Goal: Transaction & Acquisition: Book appointment/travel/reservation

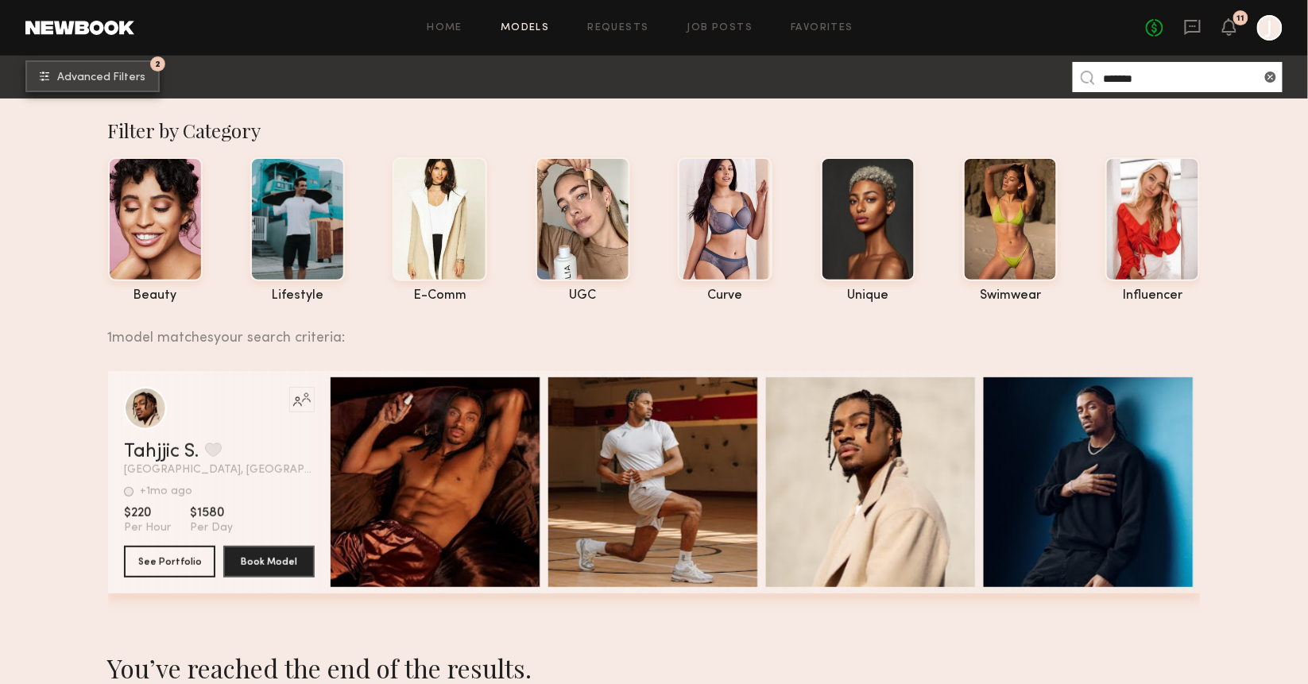
click at [135, 71] on button "2 Advanced Filters" at bounding box center [92, 76] width 134 height 32
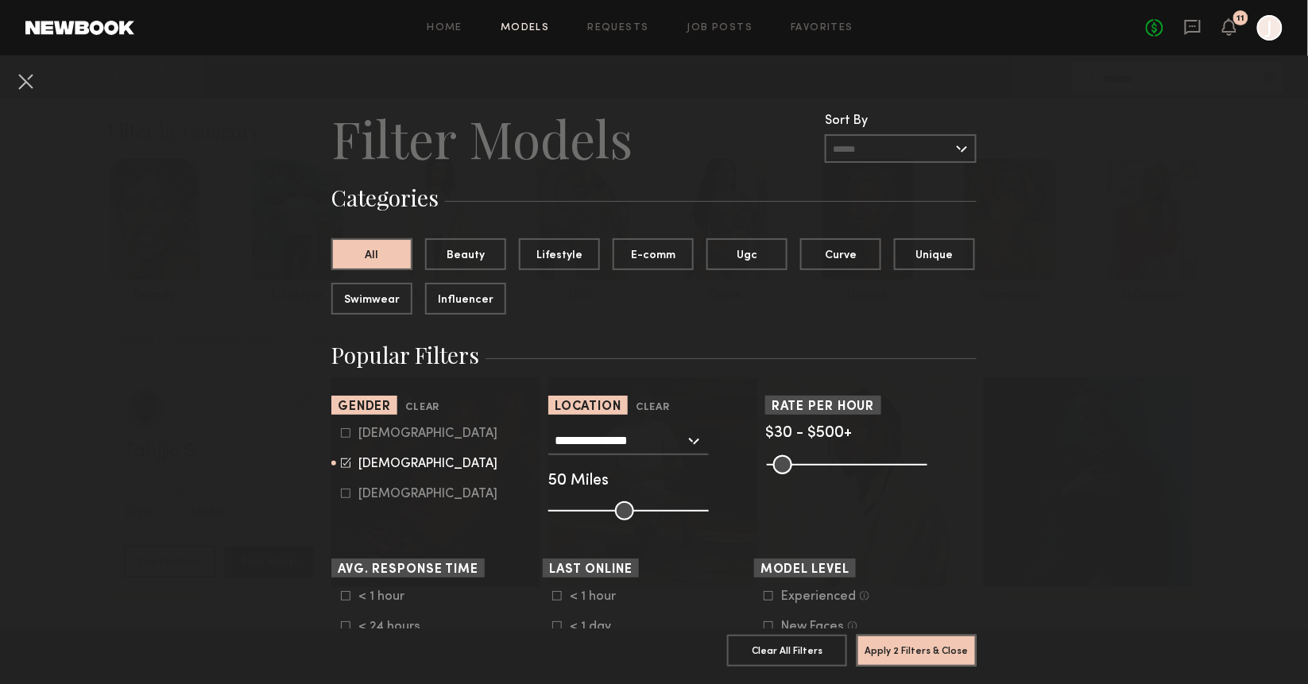
click at [368, 431] on div "Male" at bounding box center [427, 434] width 139 height 10
type input "**"
click at [343, 463] on icon at bounding box center [346, 463] width 10 height 10
type input "*"
click at [939, 655] on button "Apply 2 Filters & Close" at bounding box center [917, 650] width 120 height 32
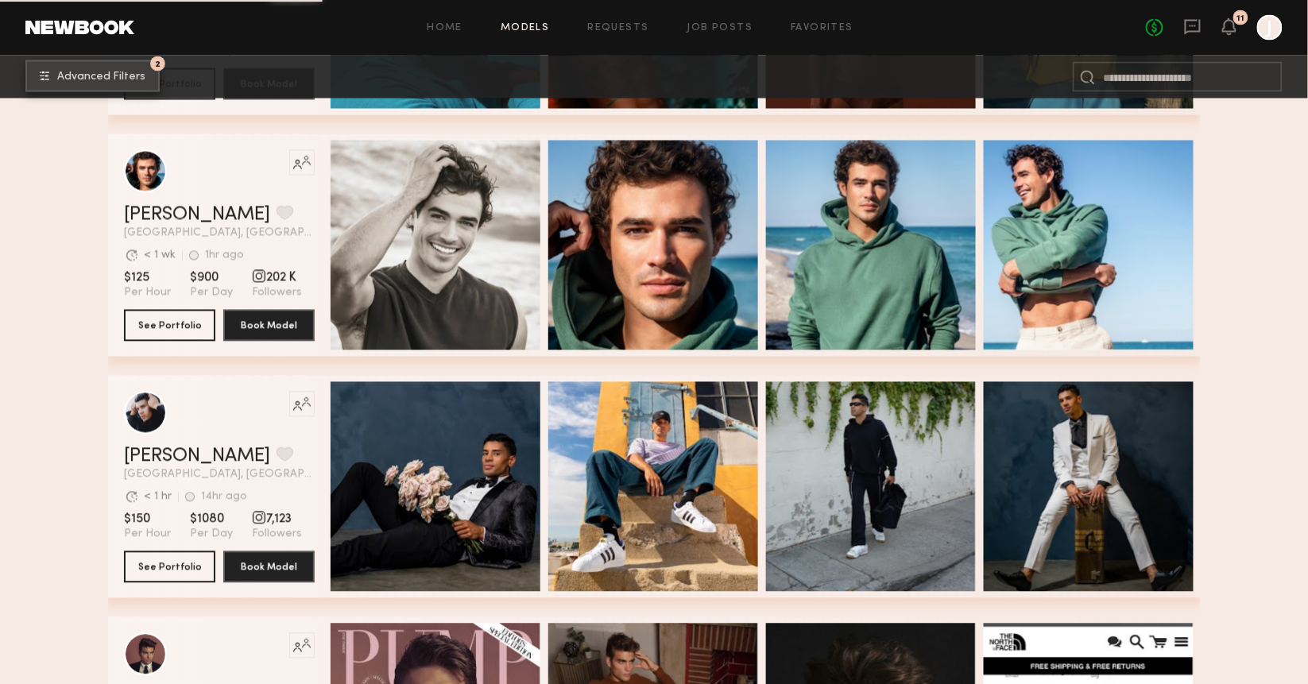
scroll to position [4850, 0]
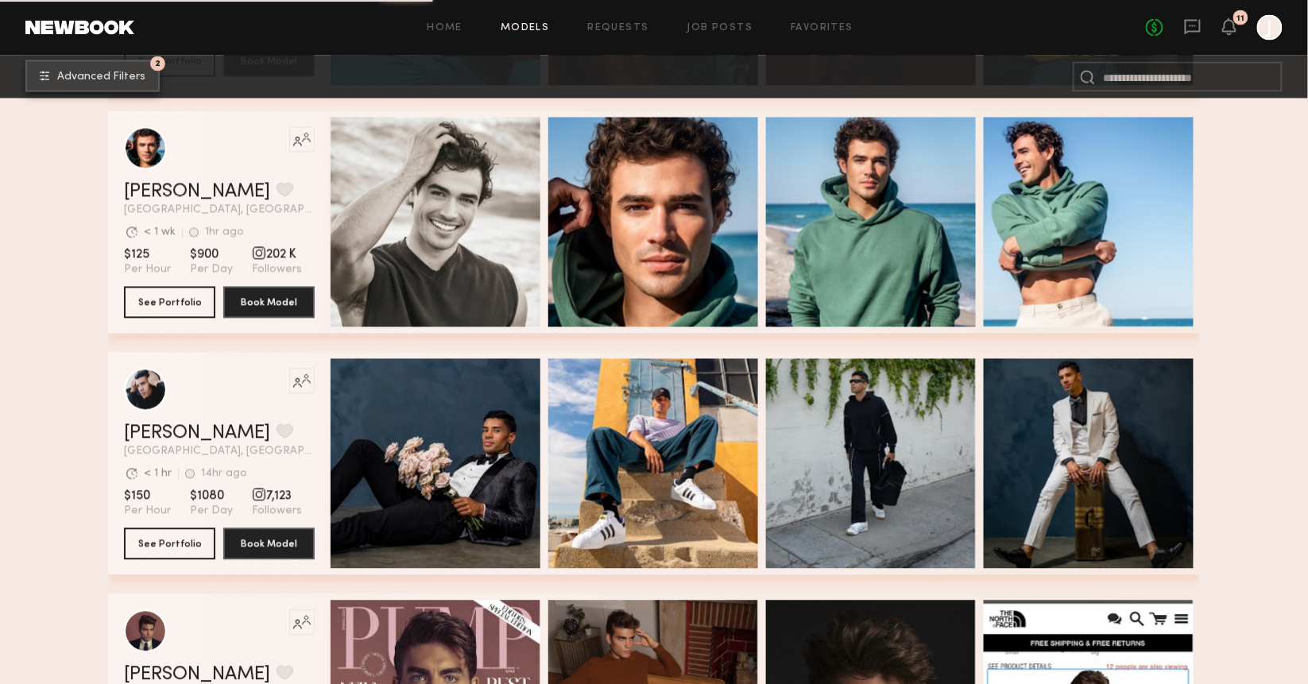
click at [127, 68] on button "2 Advanced Filters" at bounding box center [92, 76] width 134 height 32
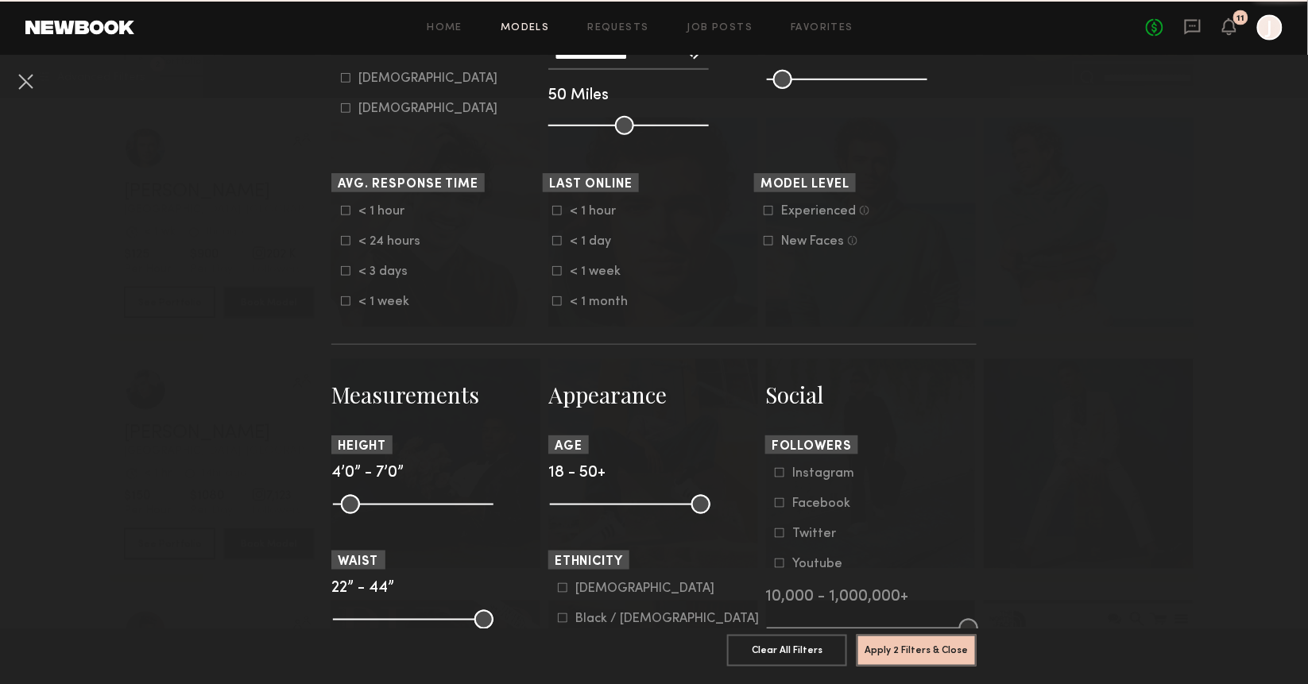
scroll to position [640, 0]
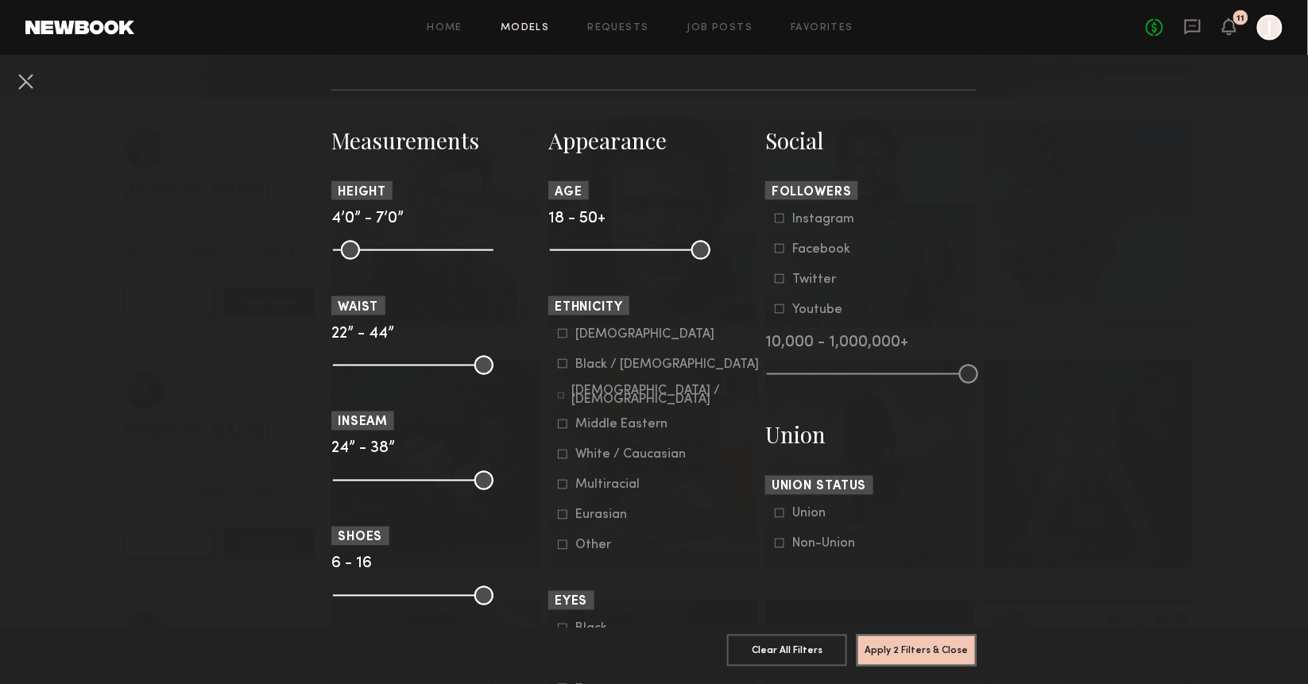
click at [589, 362] on div "Black / African American" at bounding box center [667, 365] width 184 height 10
click at [935, 649] on button "Apply 3 Filters & Close" at bounding box center [917, 650] width 120 height 32
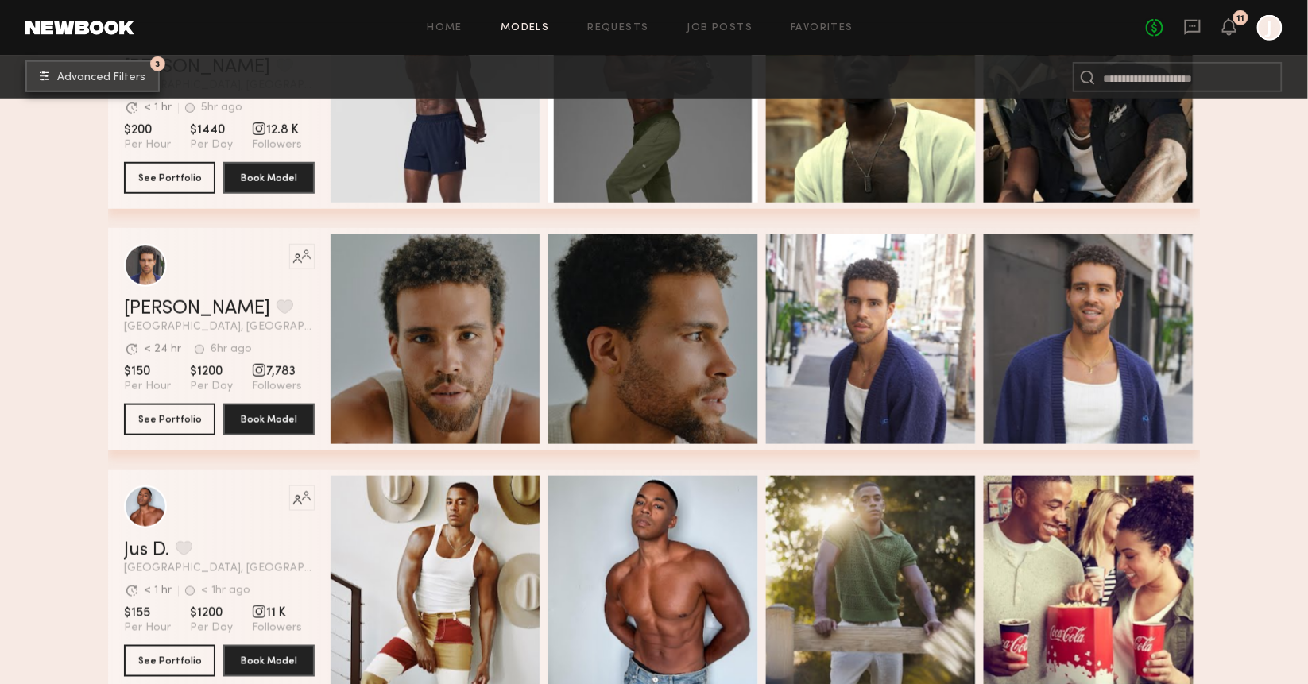
scroll to position [2088, 0]
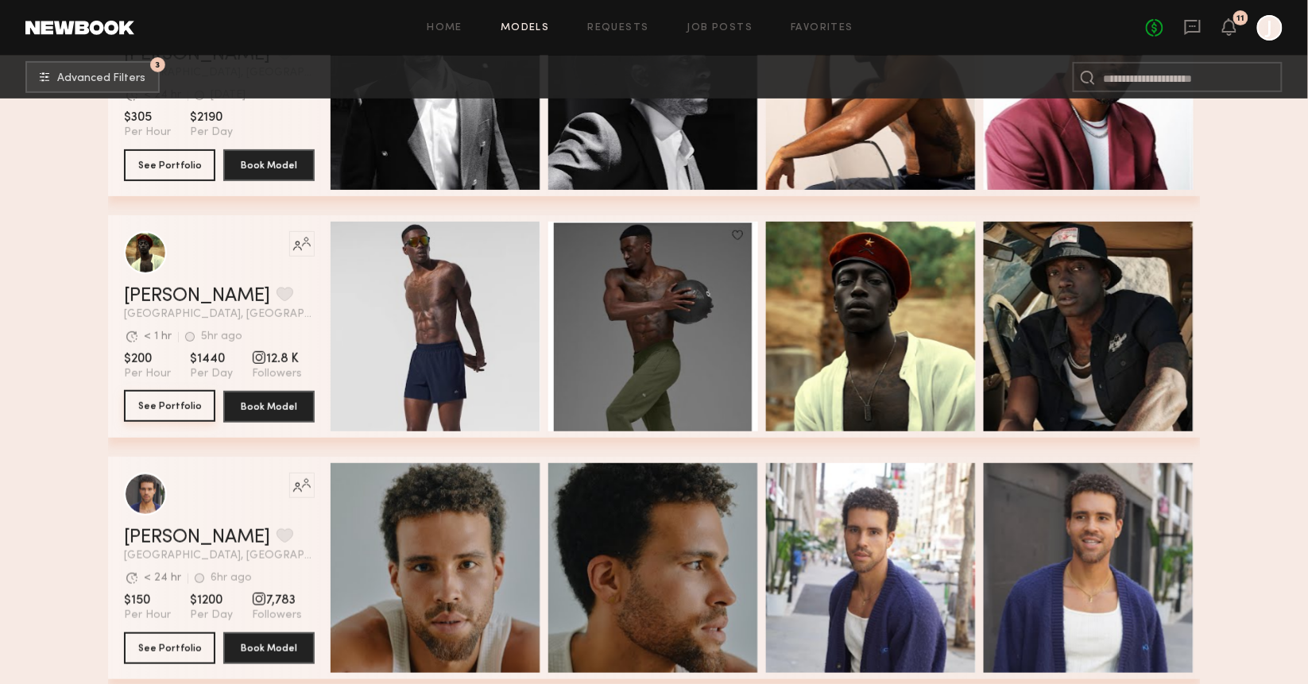
click at [183, 396] on button "See Portfolio" at bounding box center [169, 406] width 91 height 32
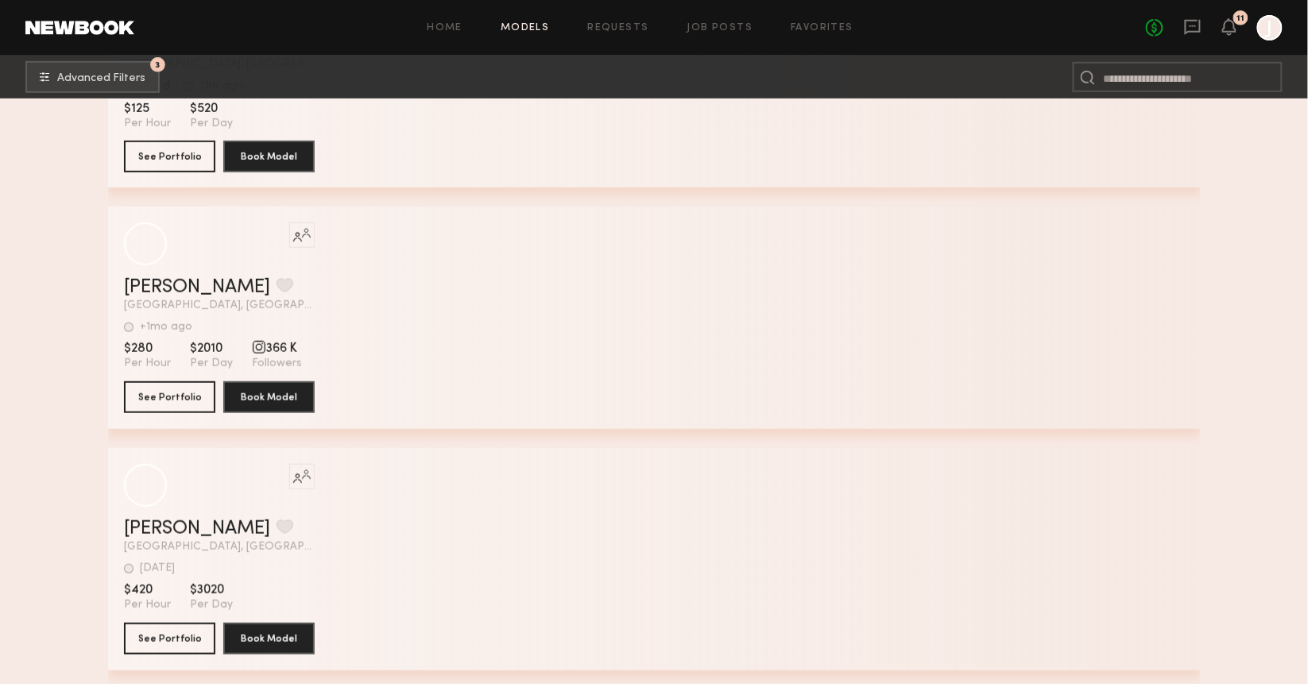
scroll to position [11981, 0]
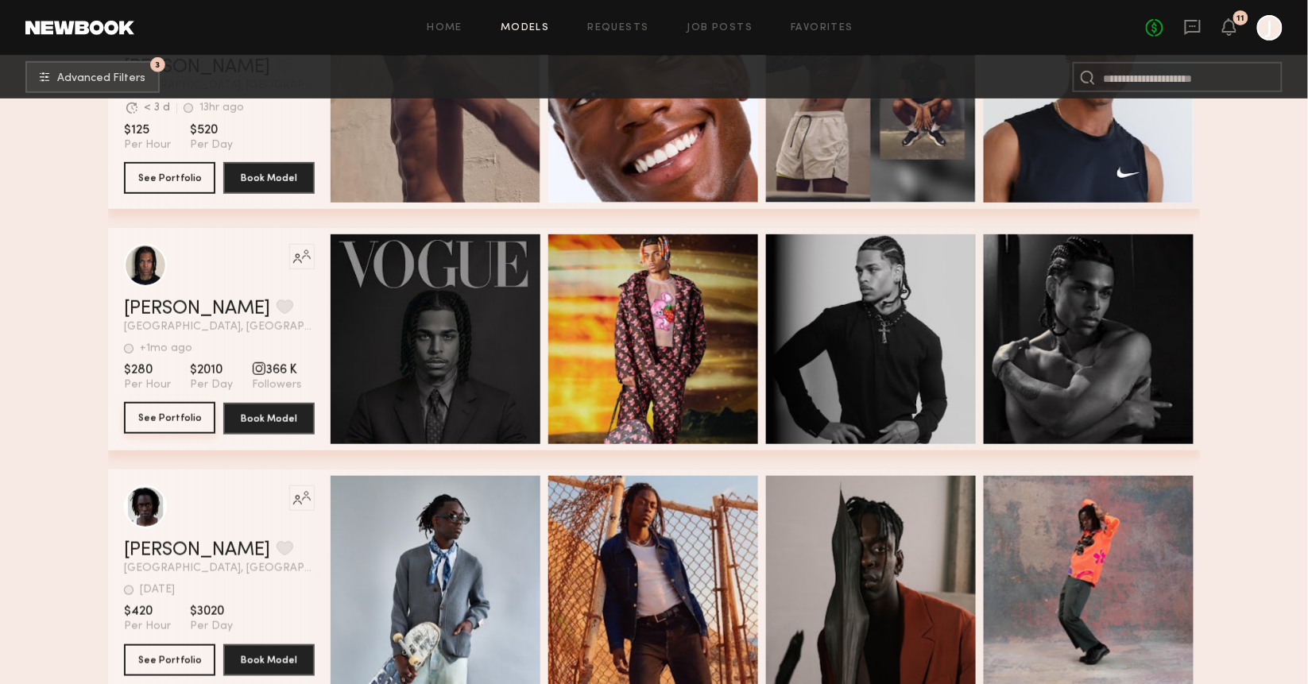
click at [173, 413] on button "See Portfolio" at bounding box center [169, 418] width 91 height 32
click at [269, 374] on span "366 K" at bounding box center [277, 370] width 50 height 16
click at [252, 373] on div "grid" at bounding box center [259, 369] width 14 height 14
click at [167, 424] on button "See Portfolio" at bounding box center [169, 418] width 91 height 32
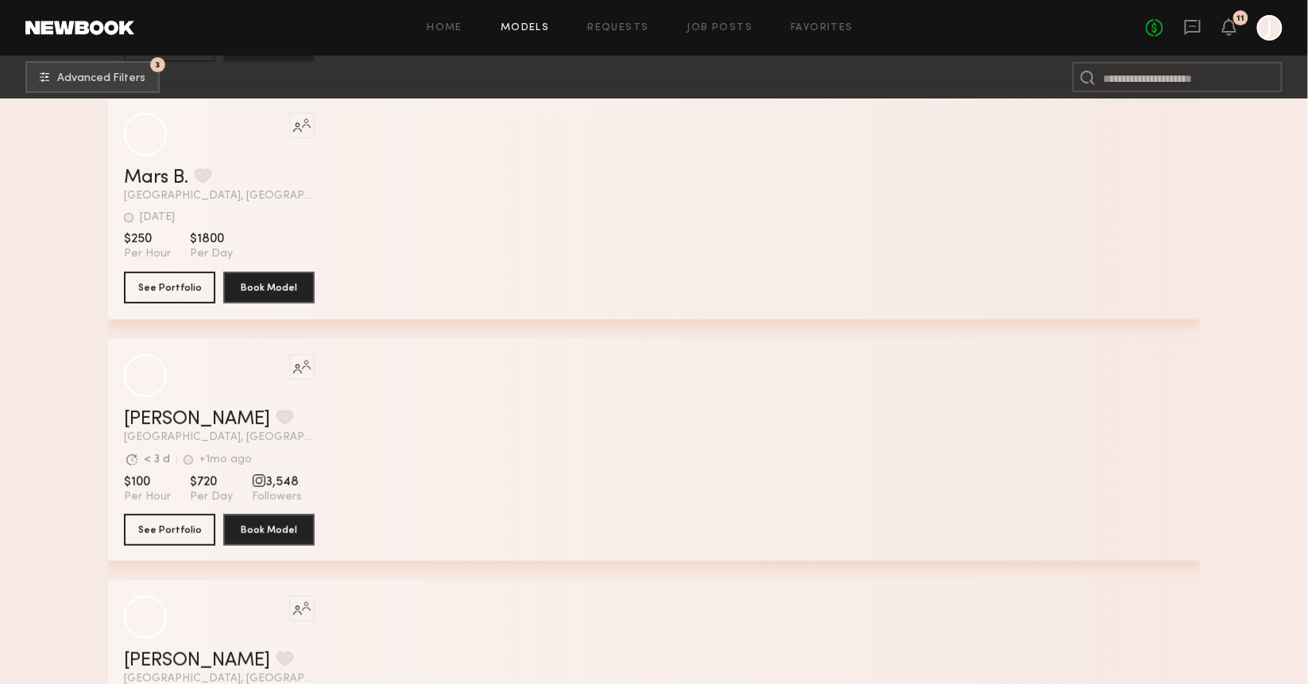
scroll to position [17661, 0]
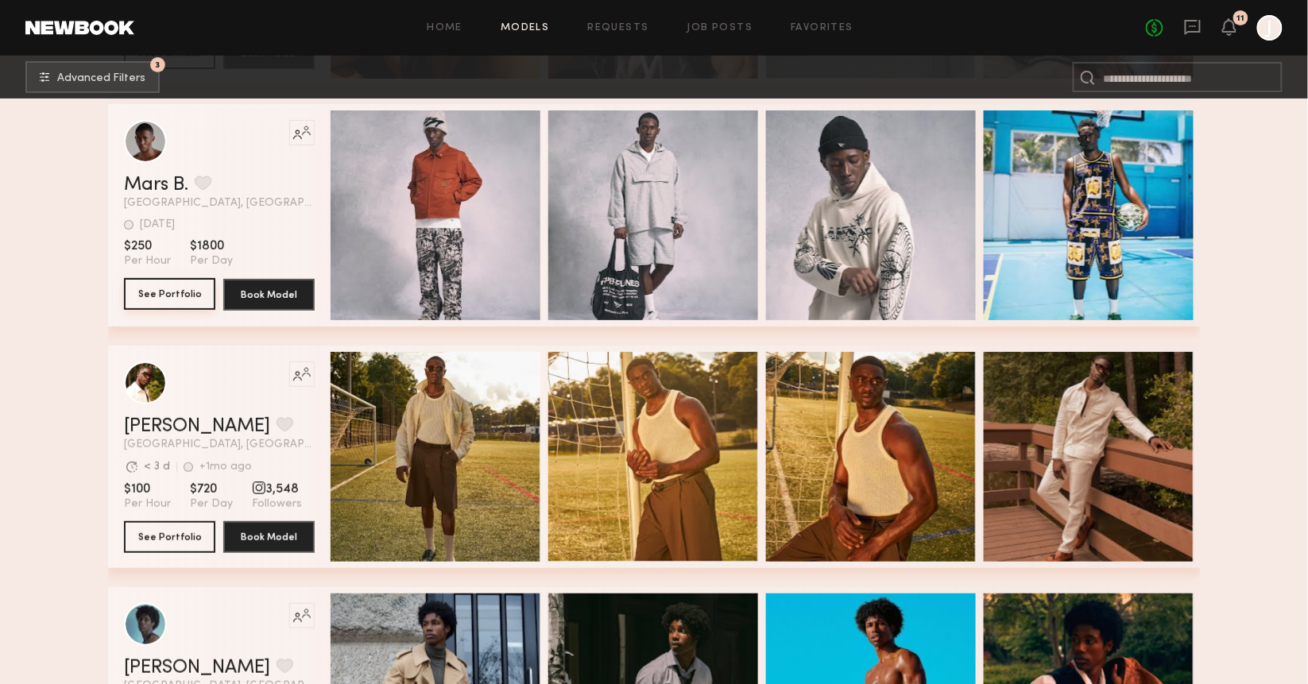
click at [188, 290] on button "See Portfolio" at bounding box center [169, 294] width 91 height 32
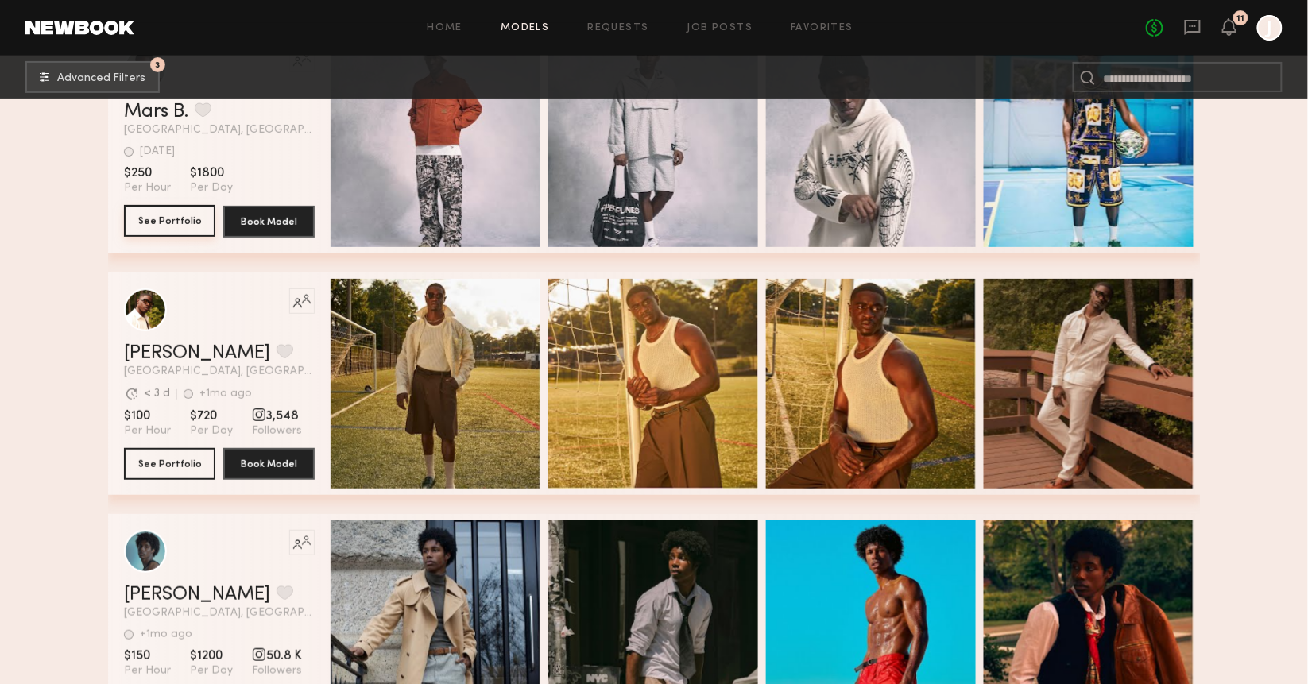
scroll to position [17750, 0]
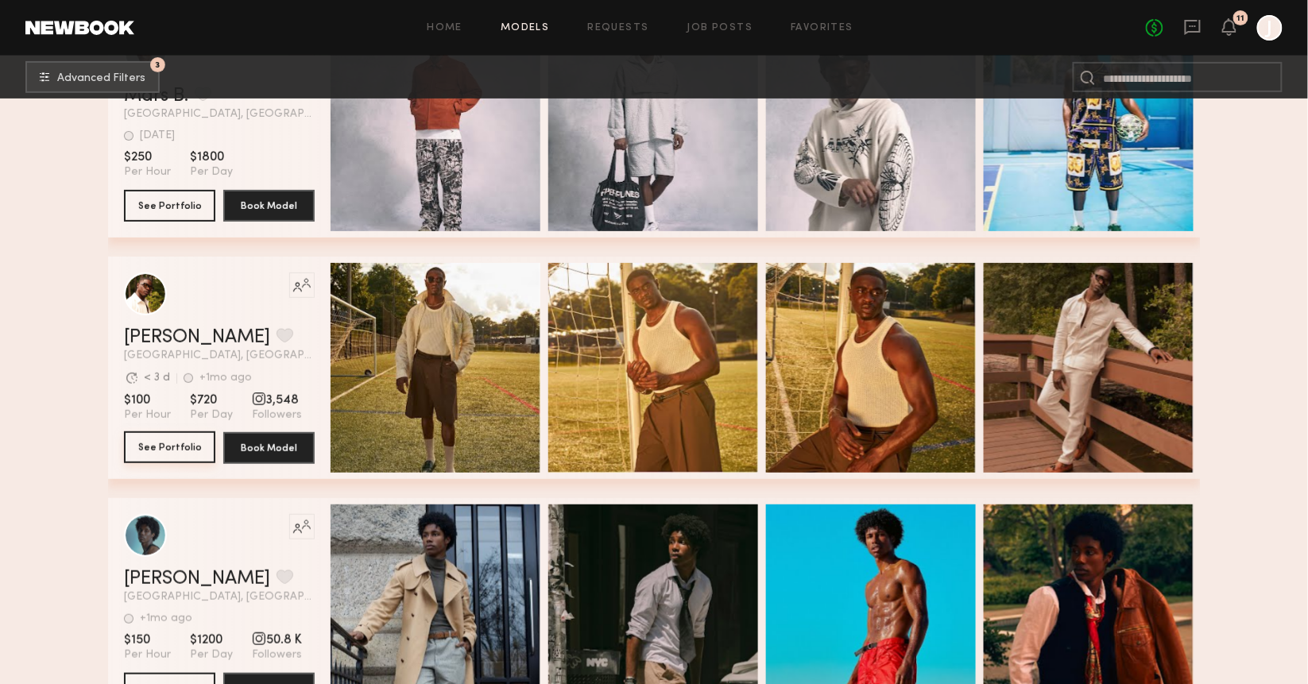
click at [172, 443] on button "See Portfolio" at bounding box center [169, 448] width 91 height 32
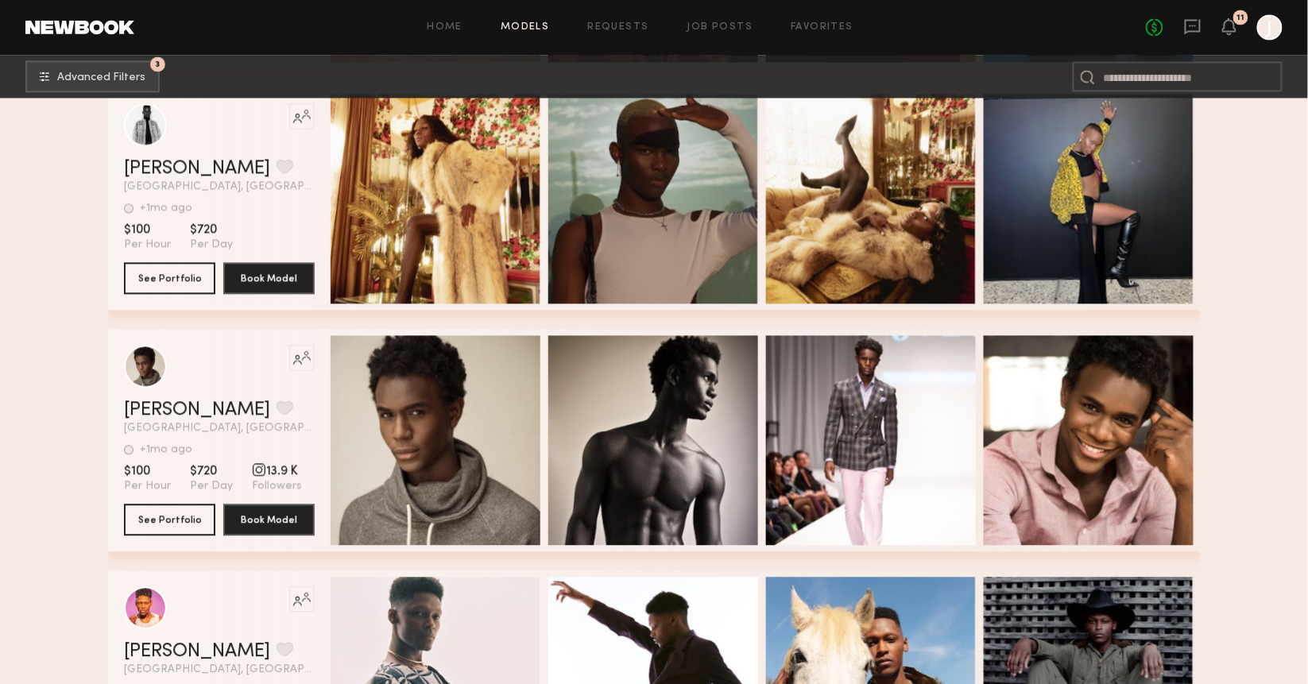
scroll to position [19323, 0]
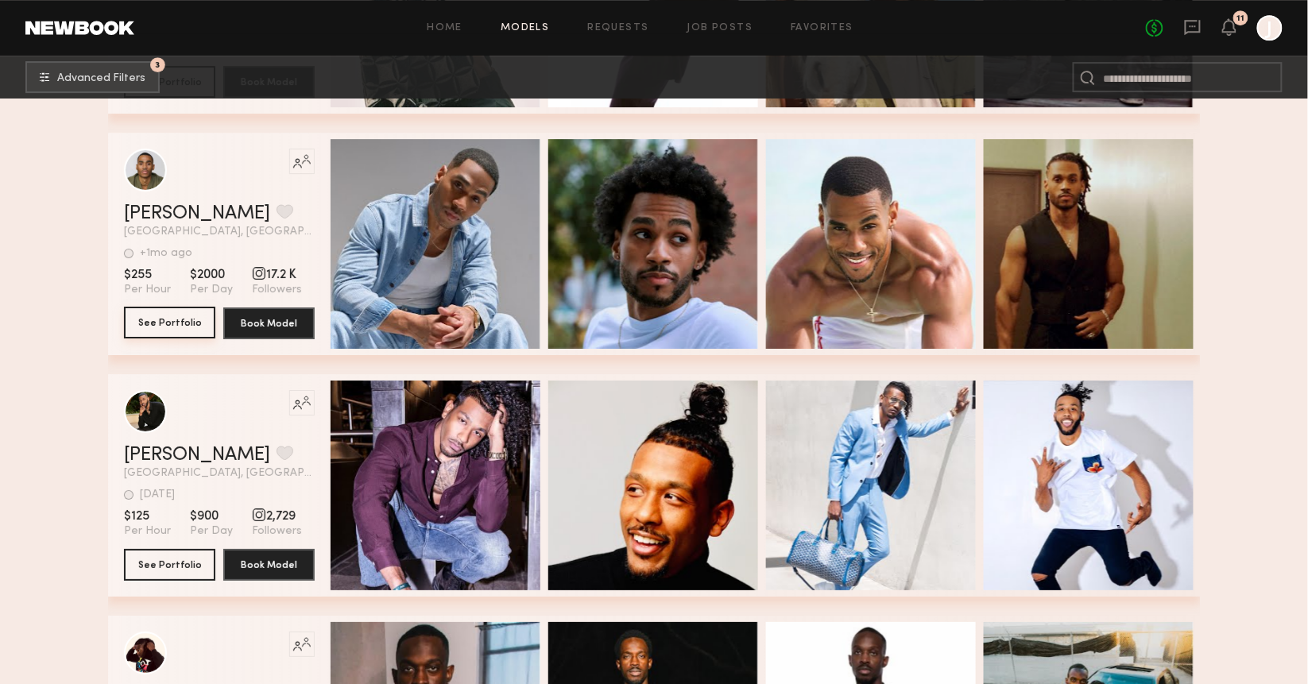
click at [149, 328] on button "See Portfolio" at bounding box center [169, 323] width 91 height 32
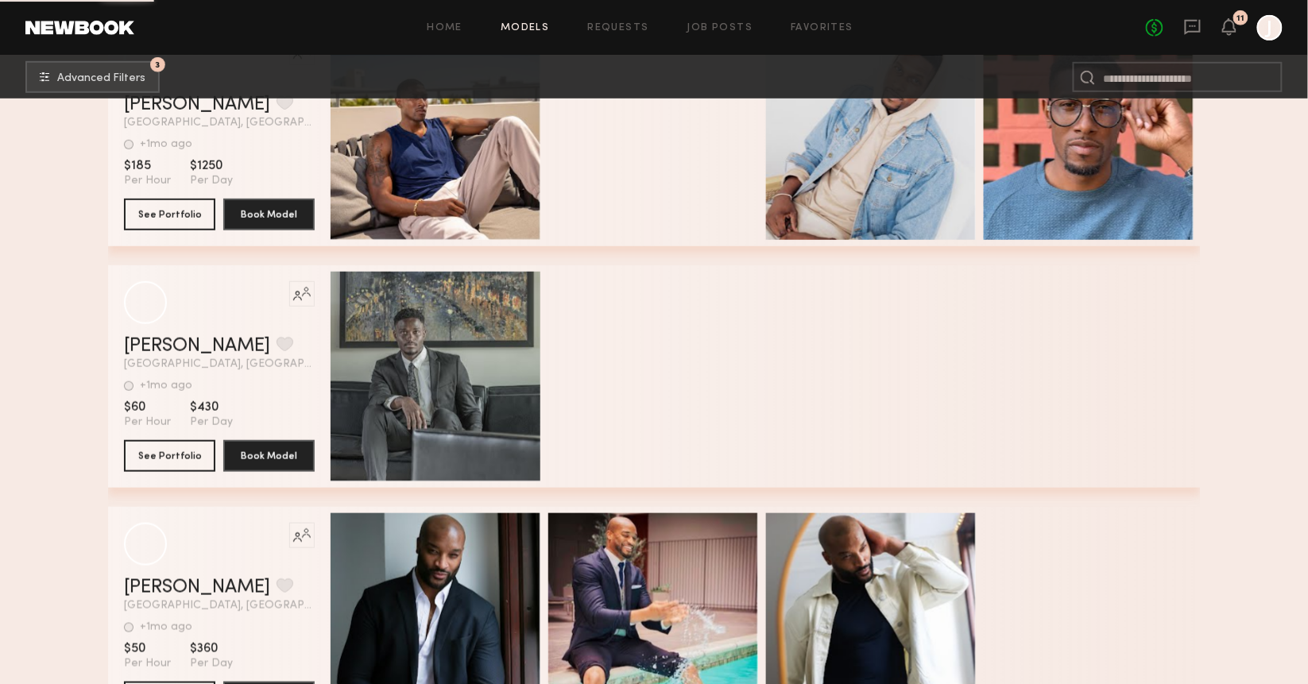
scroll to position [51758, 0]
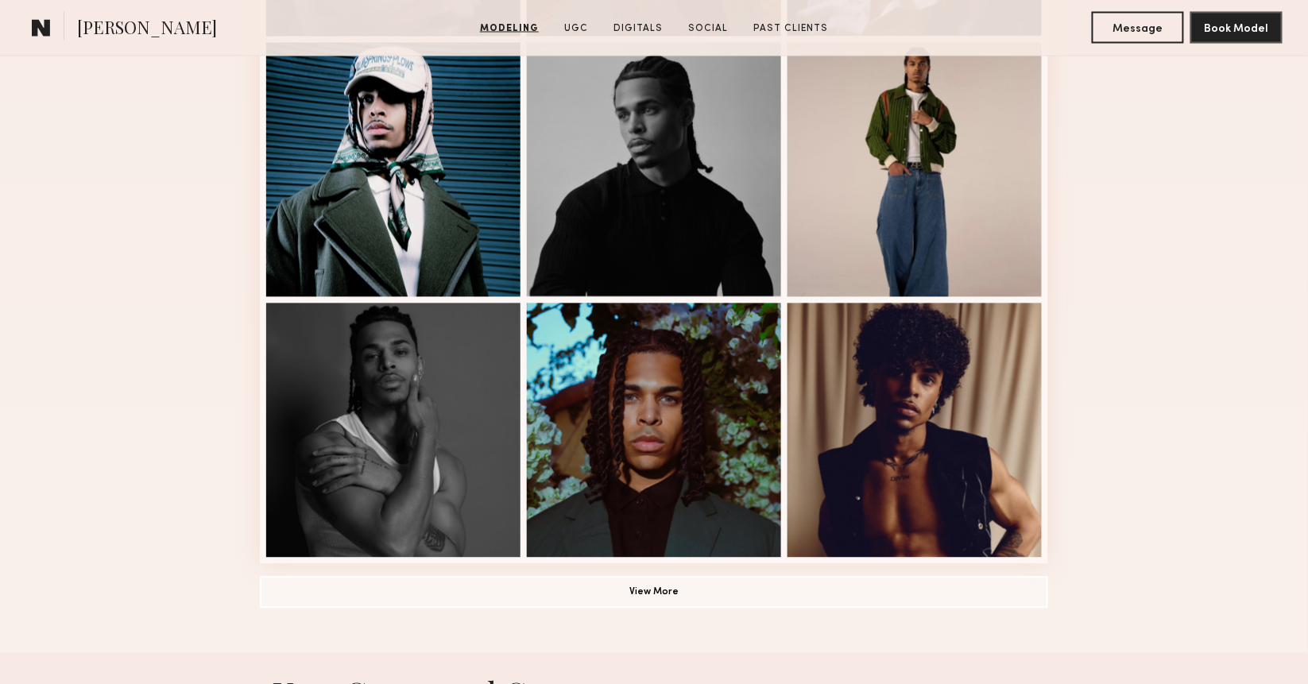
scroll to position [1101, 0]
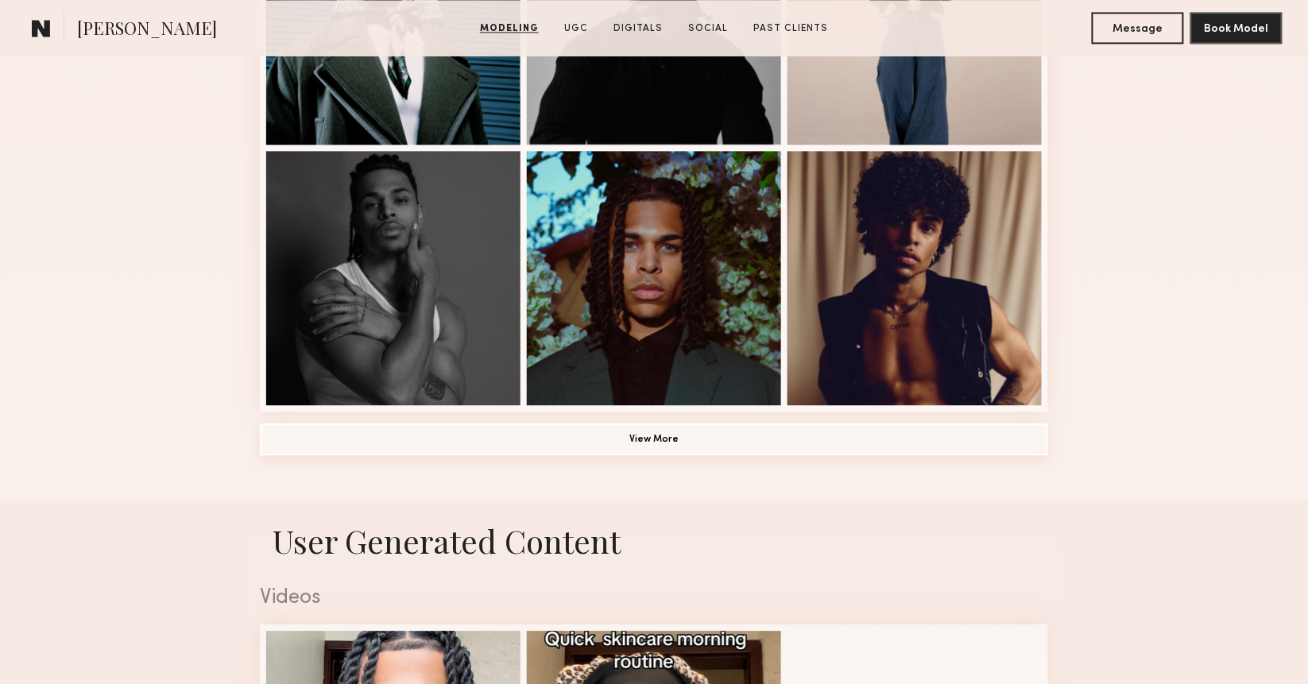
click at [439, 440] on button "View More" at bounding box center [654, 440] width 788 height 32
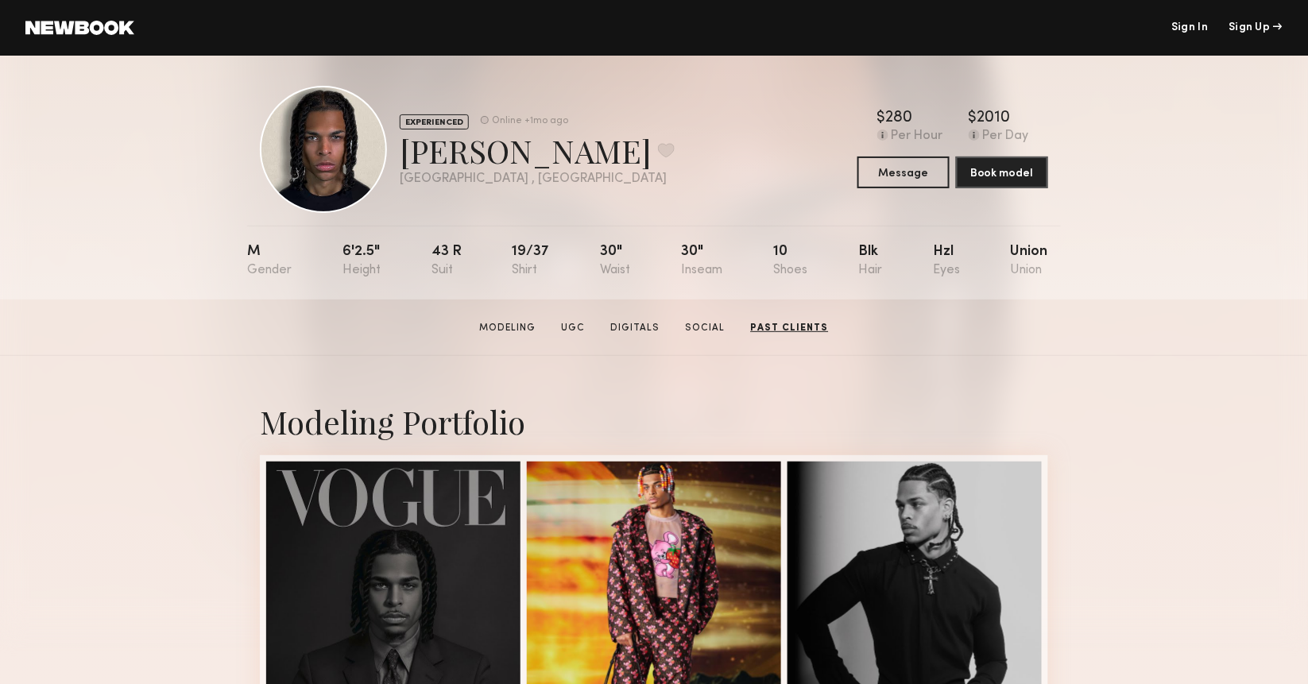
scroll to position [0, 0]
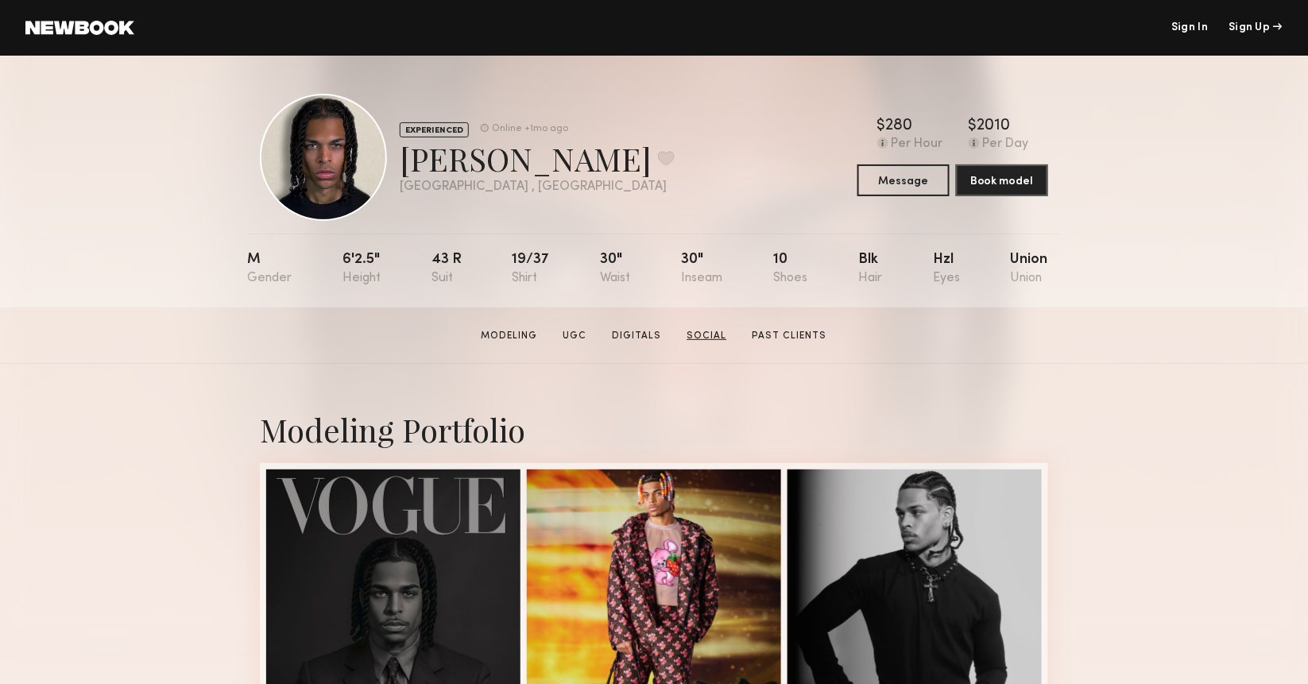
click at [709, 335] on link "Social" at bounding box center [707, 336] width 52 height 14
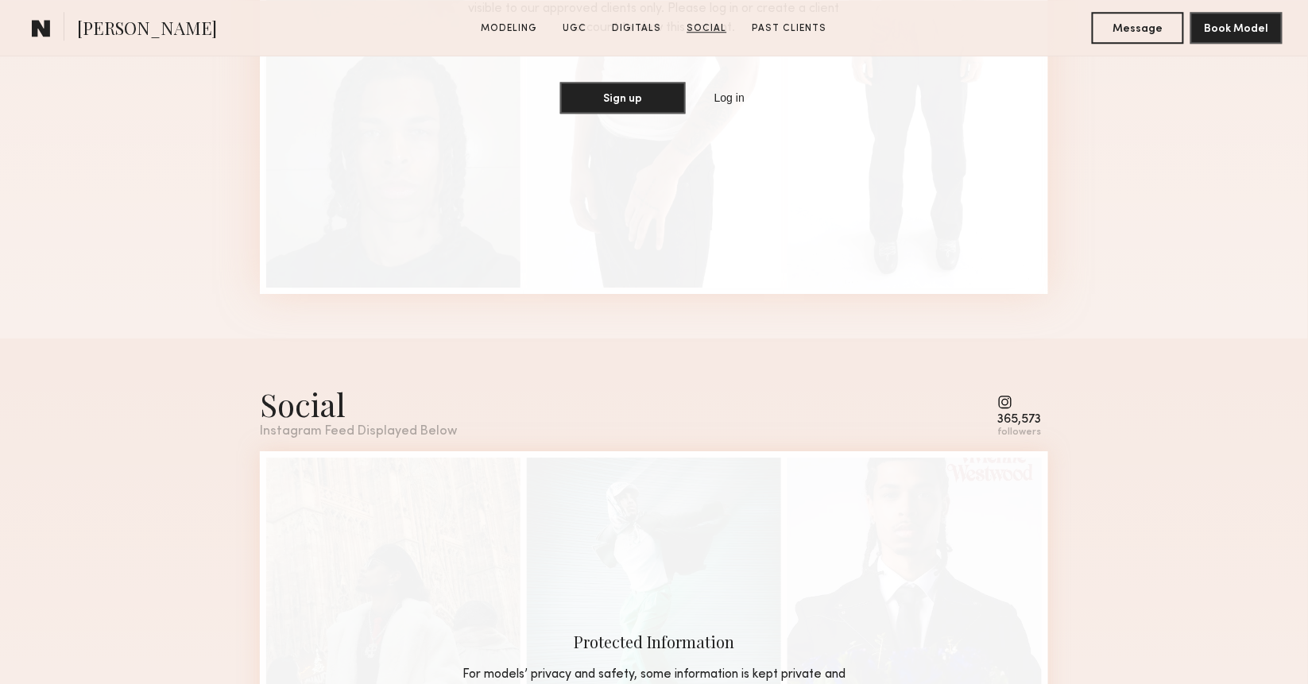
scroll to position [3632, 0]
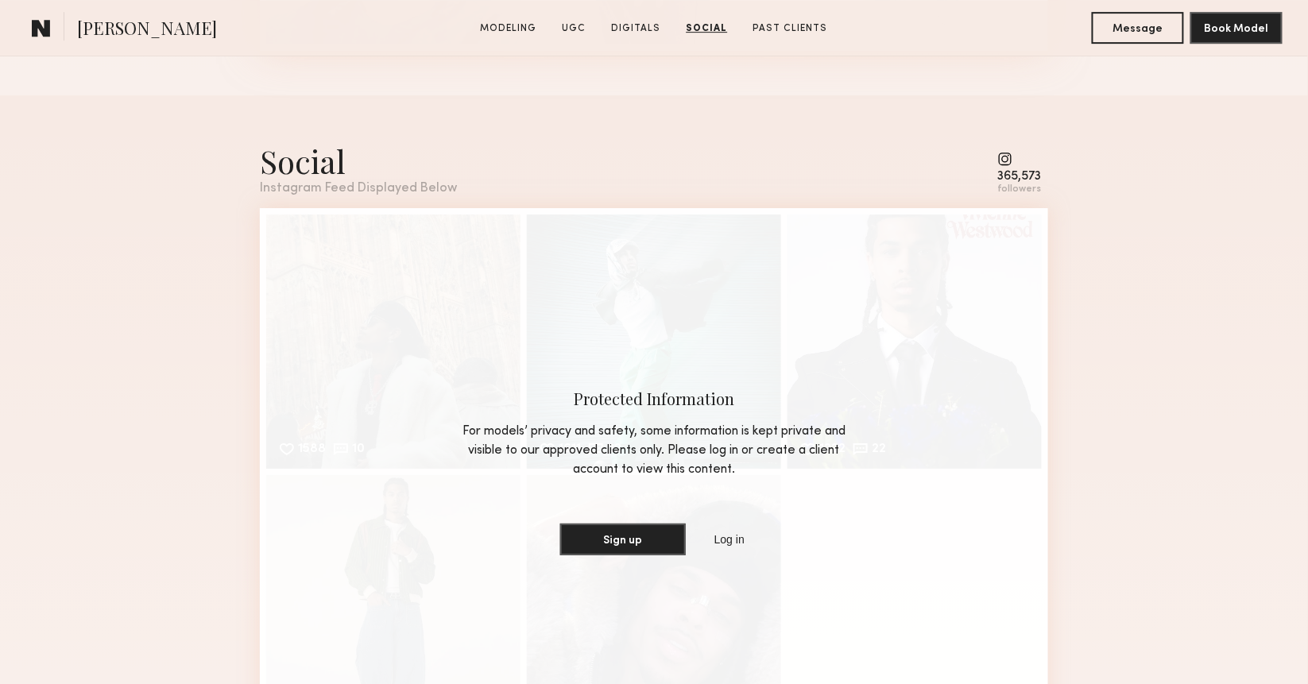
click at [1007, 161] on common-icon at bounding box center [1020, 159] width 44 height 14
click at [1008, 184] on div "followers" at bounding box center [1020, 190] width 44 height 12
click at [730, 543] on link "Log in" at bounding box center [729, 539] width 37 height 19
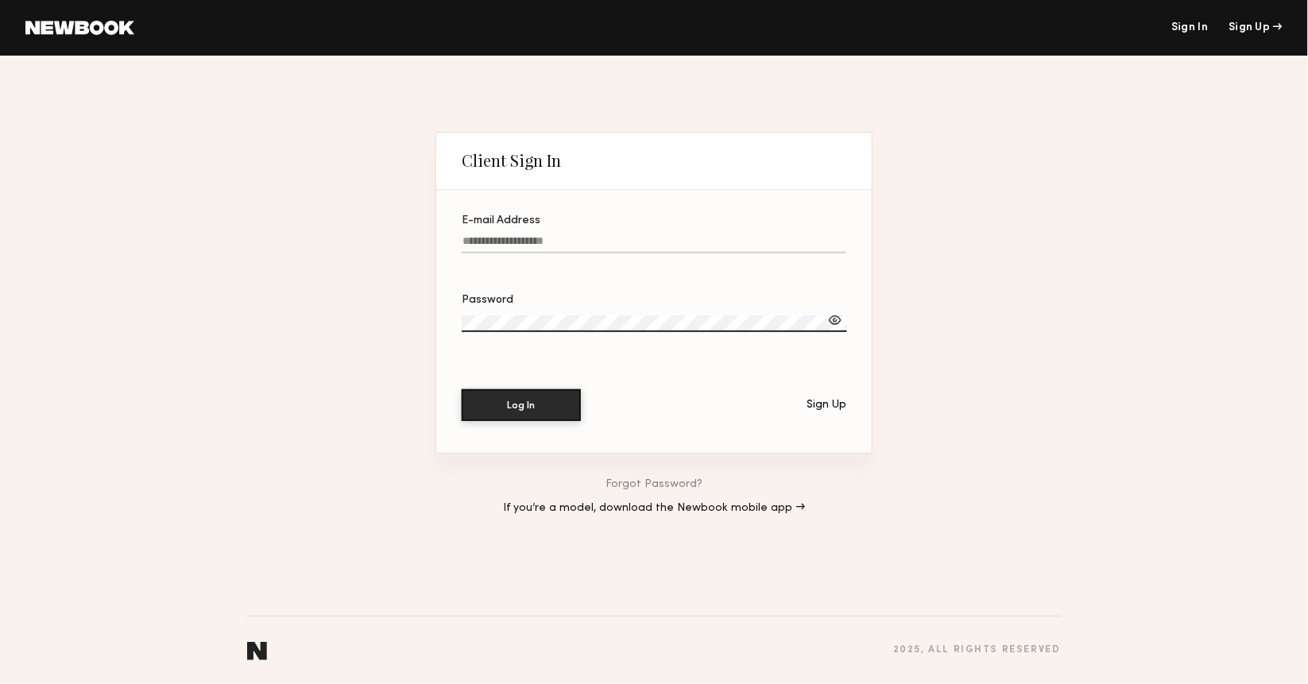
type input "**********"
click at [518, 417] on button "Log In" at bounding box center [521, 405] width 119 height 32
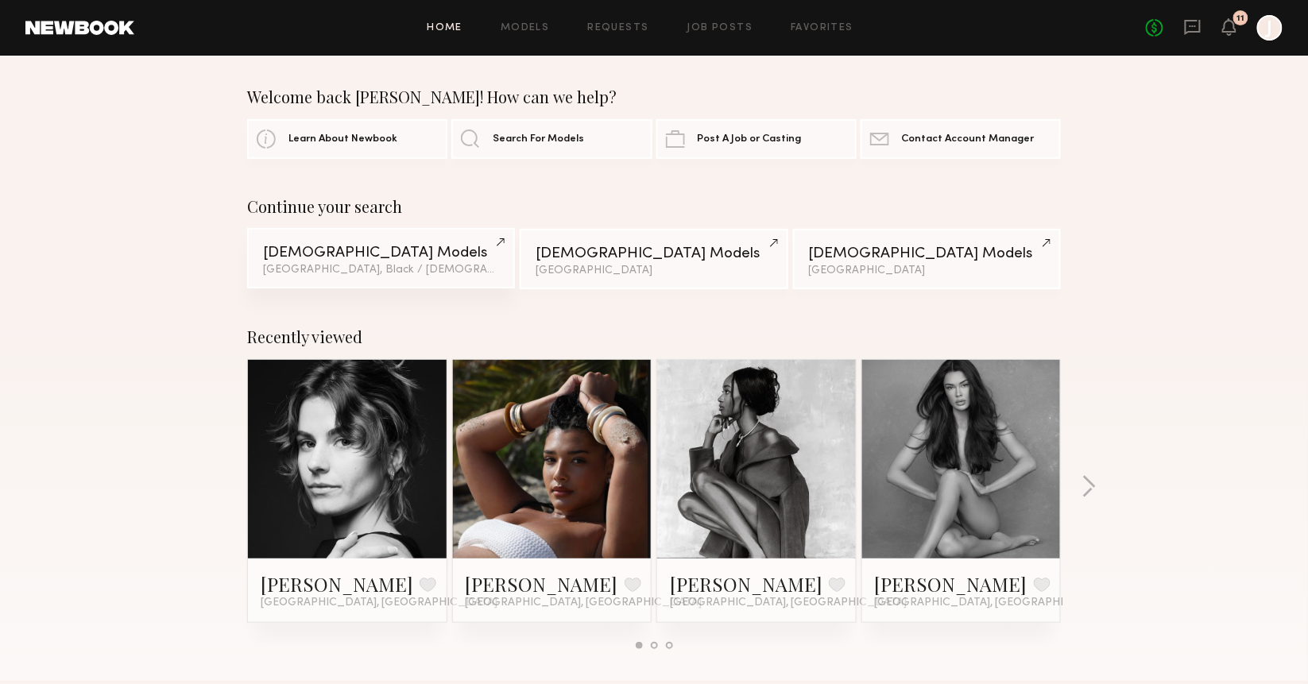
click at [393, 248] on div "Male Models" at bounding box center [381, 253] width 236 height 15
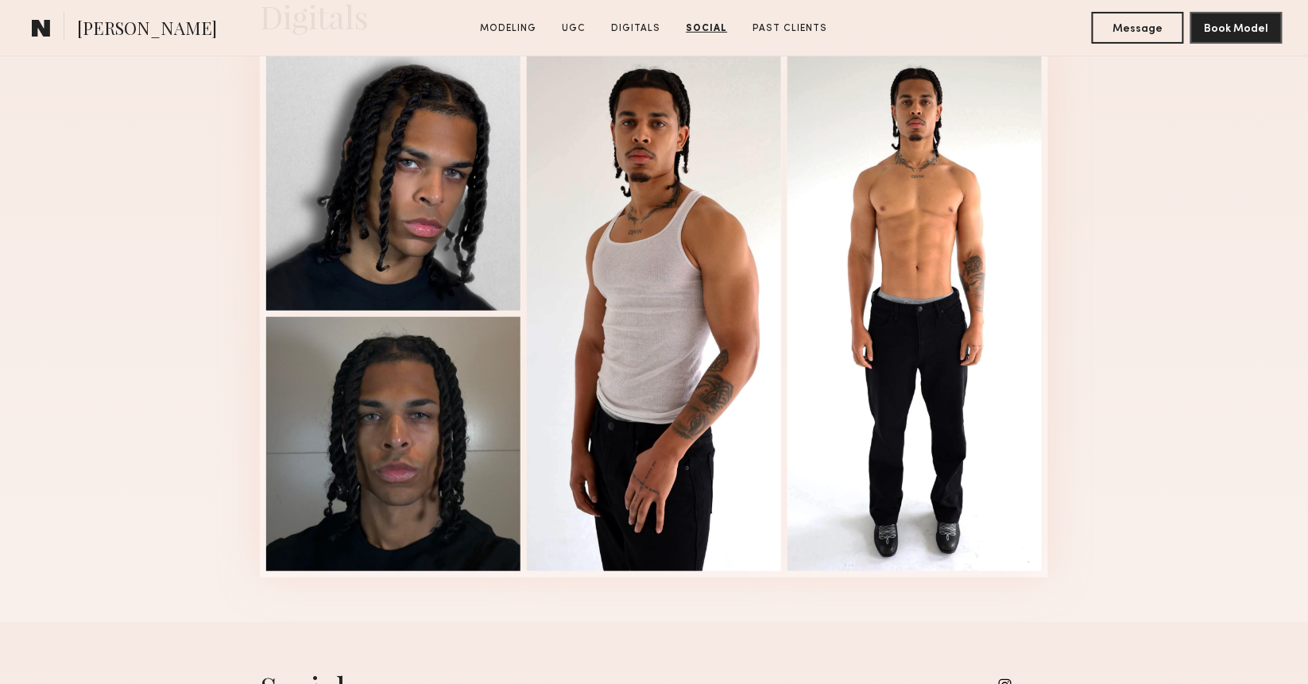
scroll to position [2077, 0]
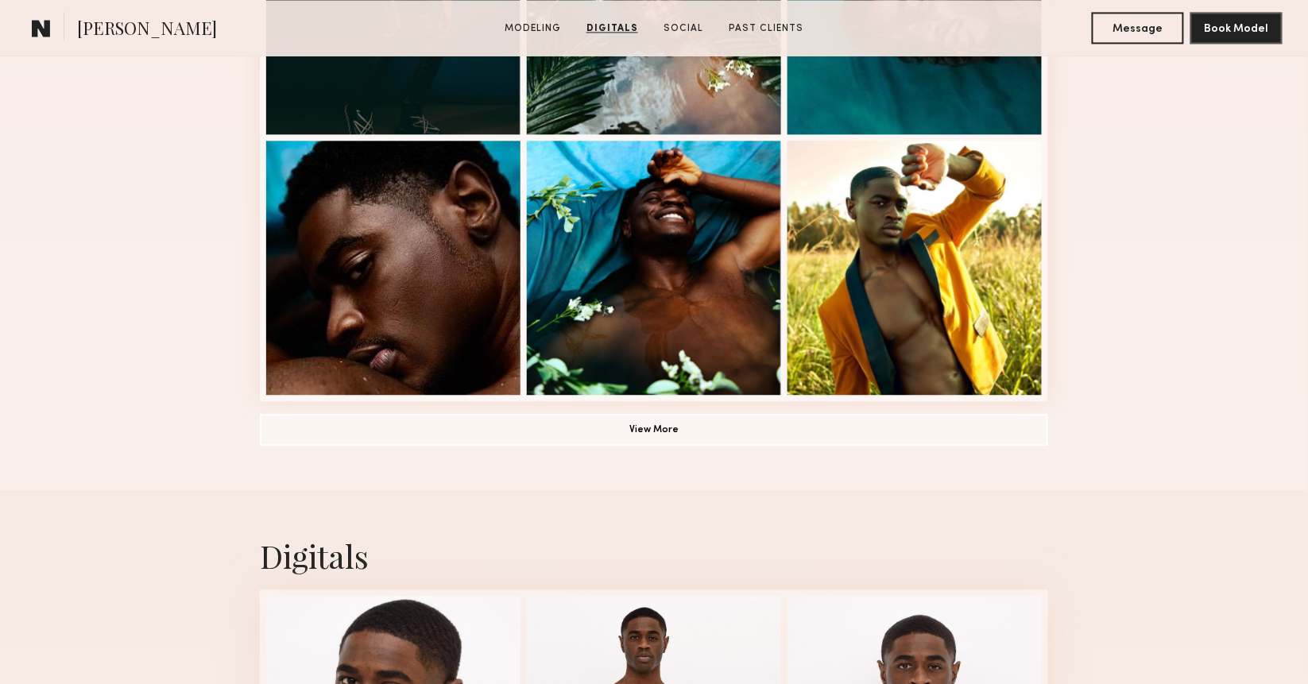
scroll to position [967, 0]
